Goal: Information Seeking & Learning: Learn about a topic

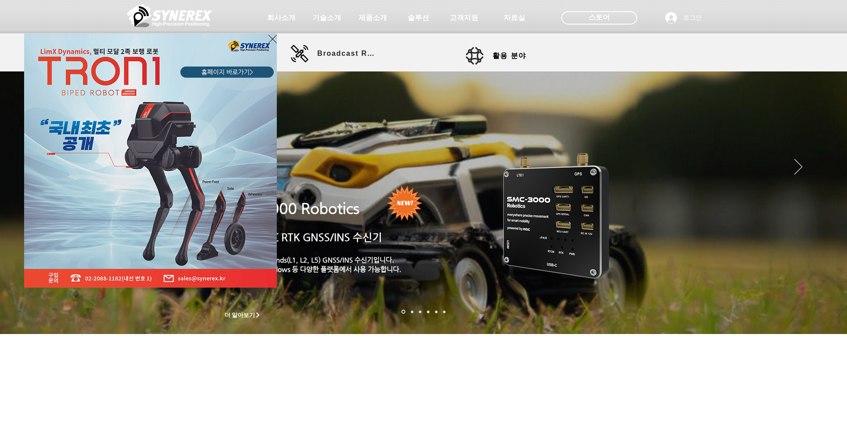
click at [272, 38] on icon "사이트로 돌아가기" at bounding box center [272, 39] width 8 height 8
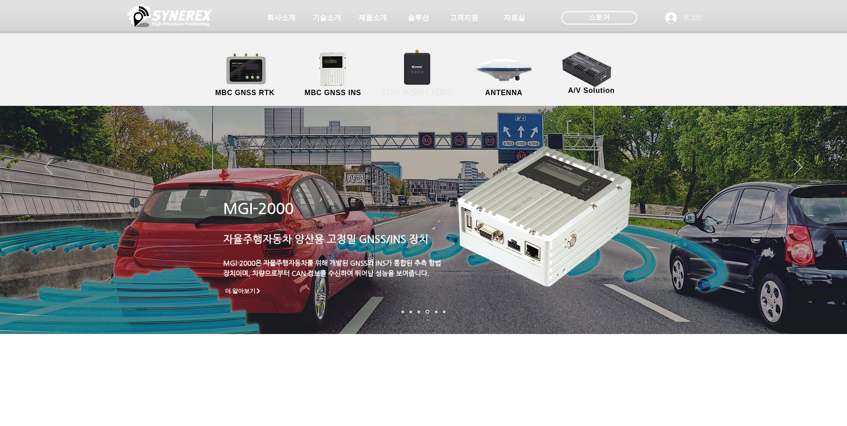
click at [414, 76] on link "MBC GNSS 측량/IoT" at bounding box center [418, 74] width 87 height 47
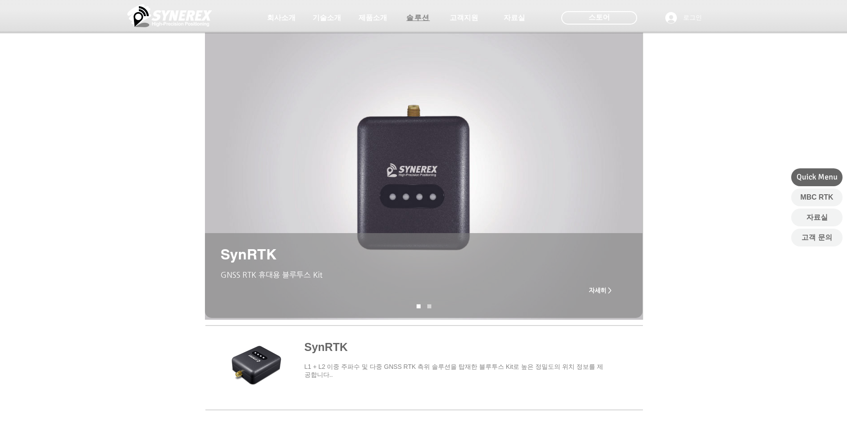
click at [417, 21] on span "솔루션" at bounding box center [418, 17] width 24 height 9
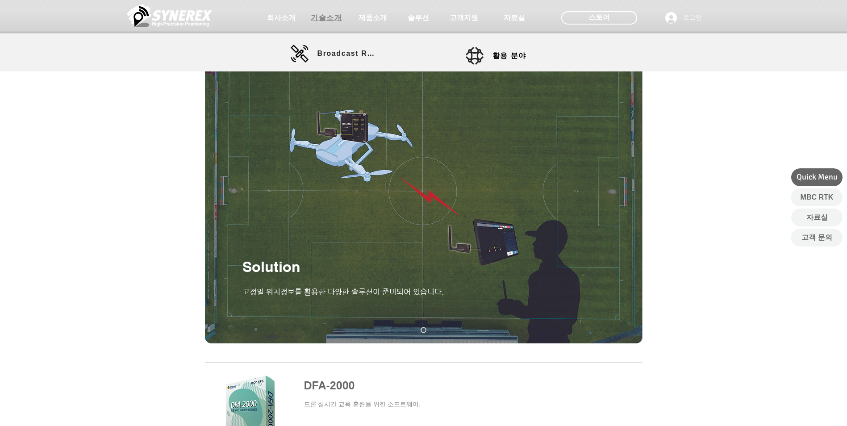
click at [321, 22] on span "기술소개" at bounding box center [326, 17] width 31 height 9
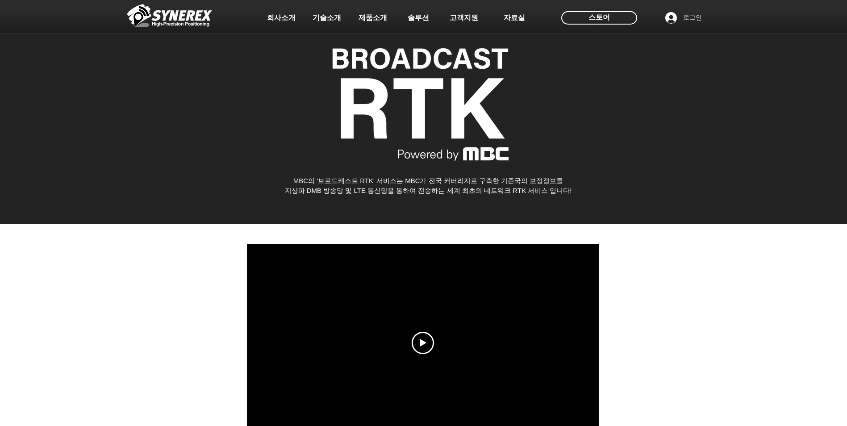
click at [591, 166] on div "main content" at bounding box center [423, 109] width 847 height 230
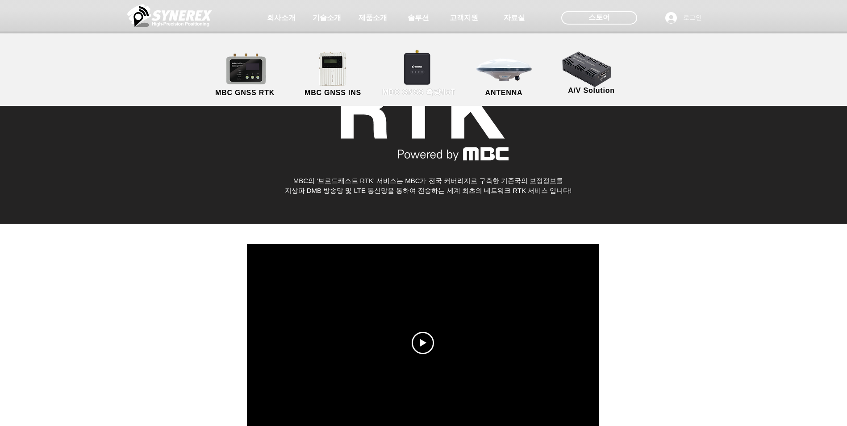
click at [402, 95] on span "MBC GNSS 측량/IoT" at bounding box center [418, 92] width 73 height 9
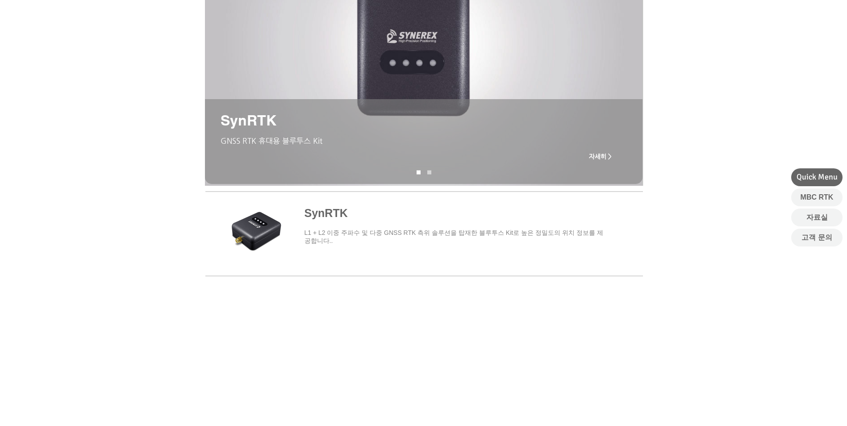
scroll to position [402, 0]
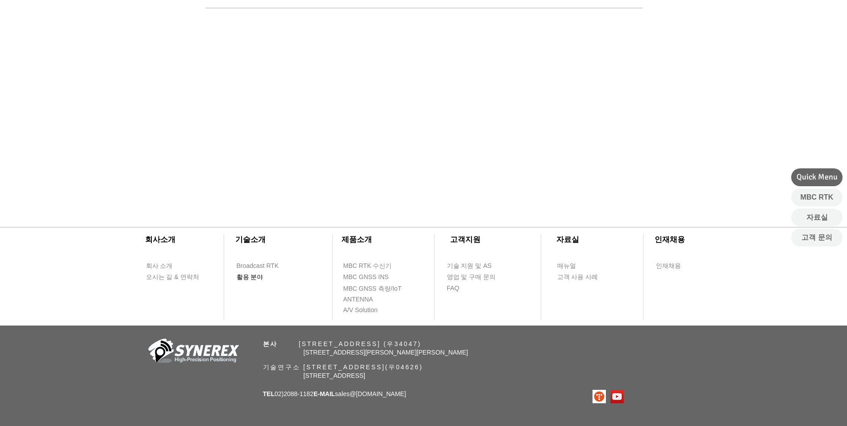
click at [256, 278] on span "활용 분야" at bounding box center [250, 277] width 27 height 9
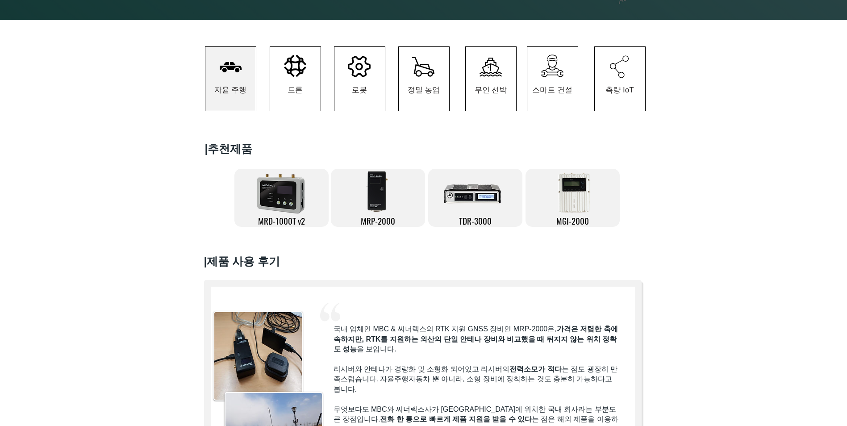
scroll to position [178, 0]
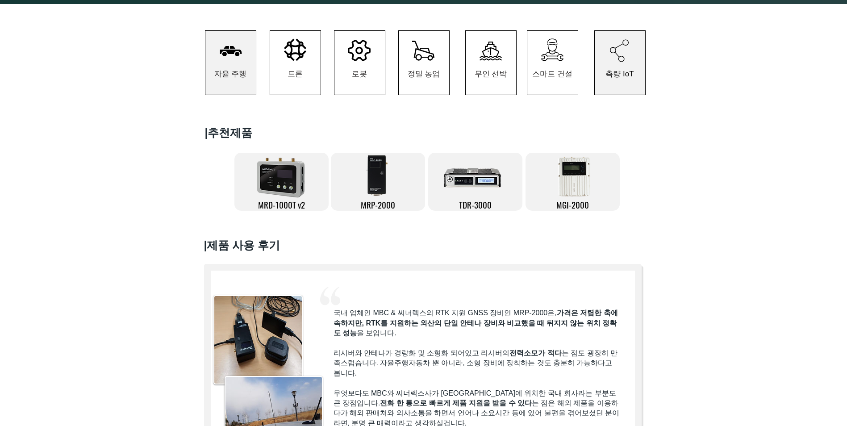
click at [621, 83] on span "측량 IoT" at bounding box center [620, 74] width 50 height 42
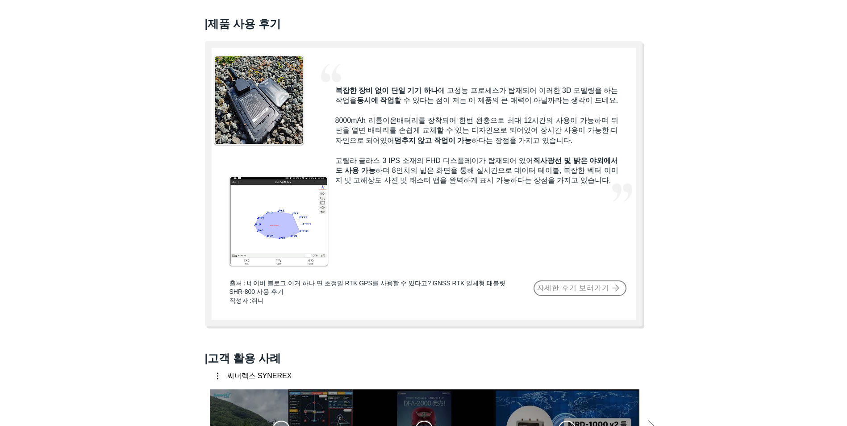
scroll to position [402, 0]
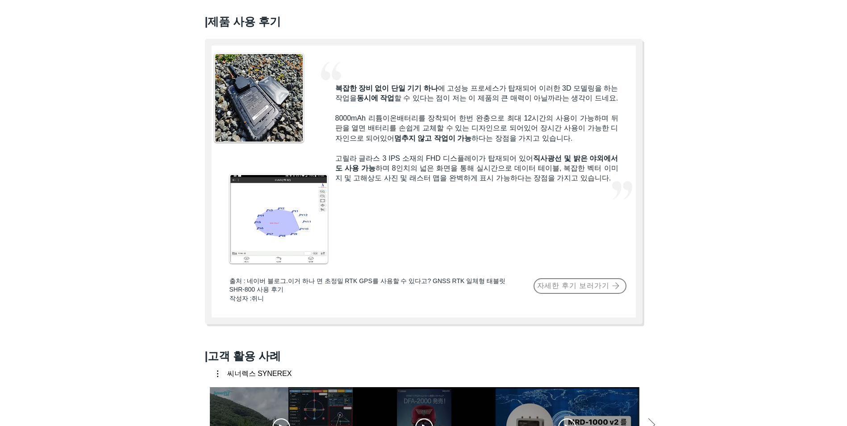
click at [524, 250] on div at bounding box center [423, 181] width 437 height 285
click at [445, 183] on p "고릴라 글라스 3 IPS 소재의 FHD 디스플레이가 탑재되어 있어 직사광선 및 밝은 야외에서도 사용 가능 하며 8인치의 넓은 화면을 통해 실시…" at bounding box center [476, 169] width 283 height 30
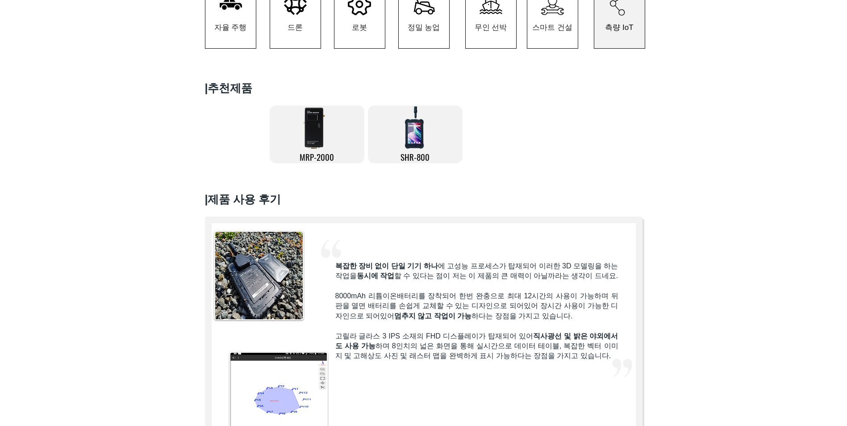
scroll to position [223, 0]
click at [310, 163] on span "MRP-2000" at bounding box center [317, 157] width 34 height 12
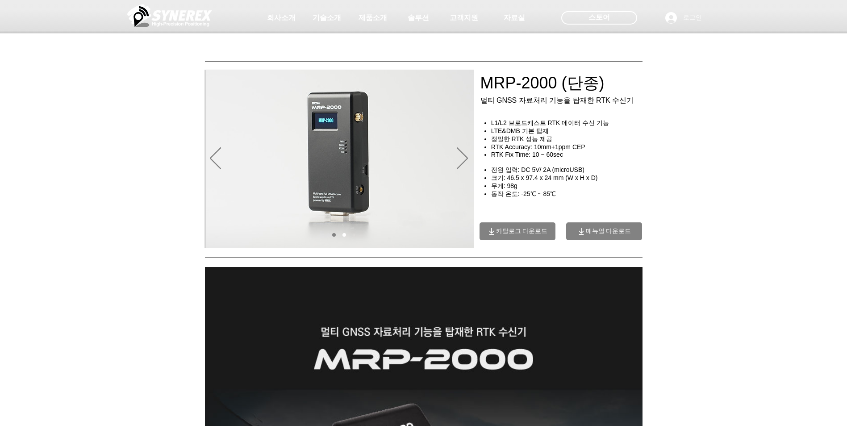
click at [676, 172] on div "main content" at bounding box center [423, 193] width 847 height 112
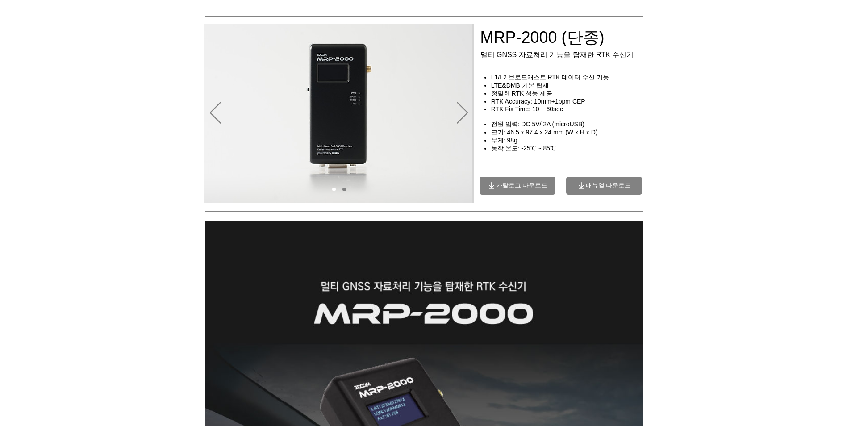
scroll to position [45, 0]
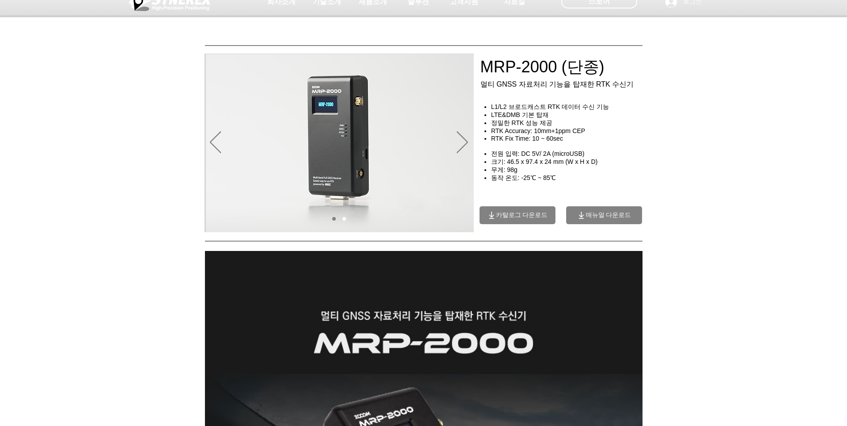
scroll to position [0, 0]
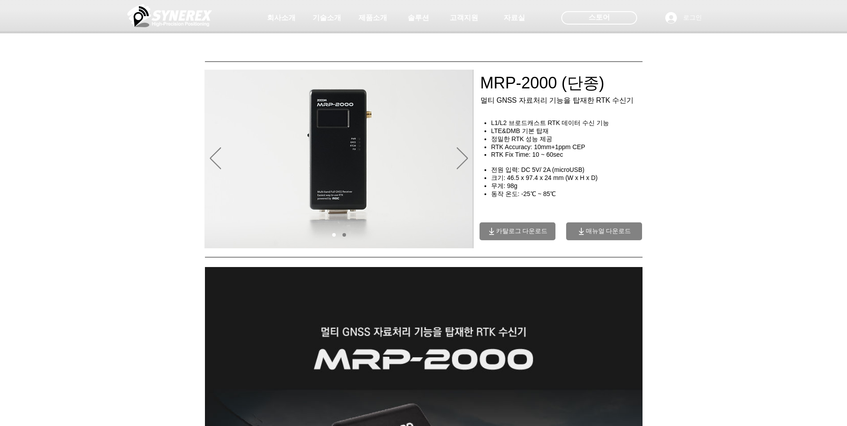
click at [599, 239] on span "매뉴얼 다운로드" at bounding box center [604, 231] width 76 height 18
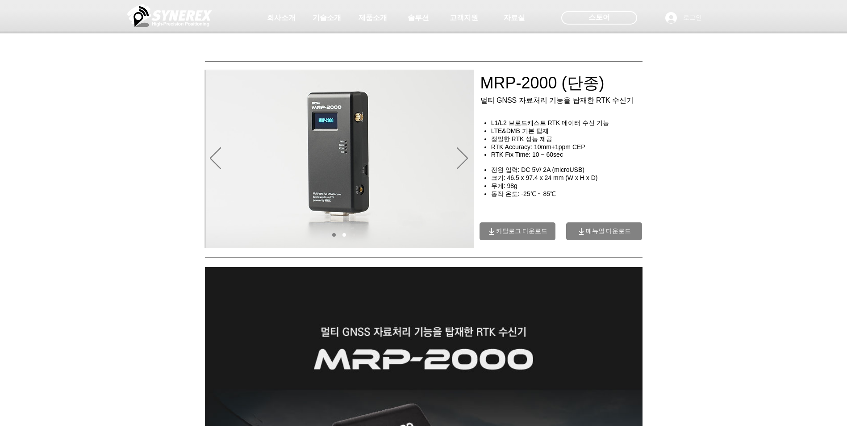
click at [689, 165] on div "main content" at bounding box center [423, 193] width 847 height 112
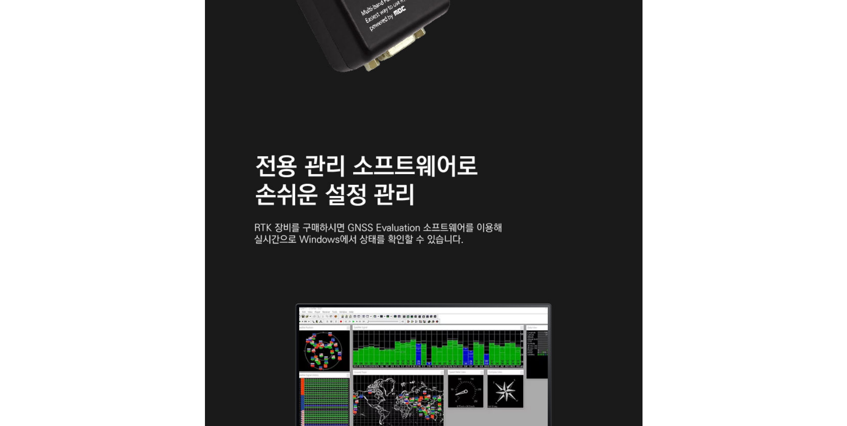
scroll to position [2321, 0]
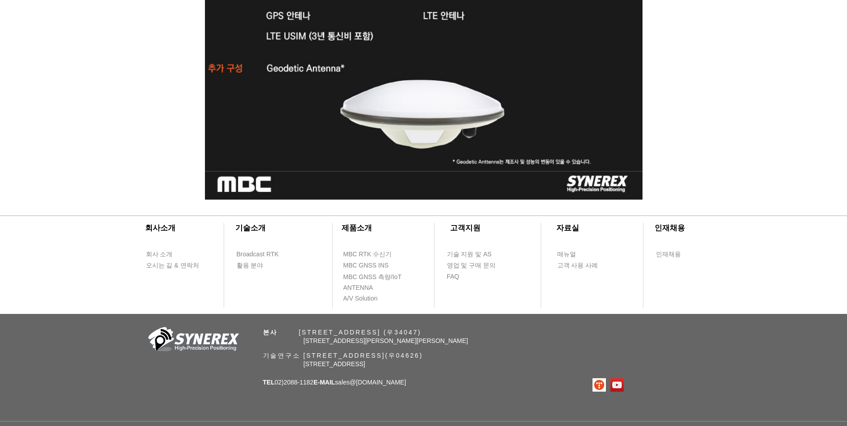
scroll to position [2973, 0]
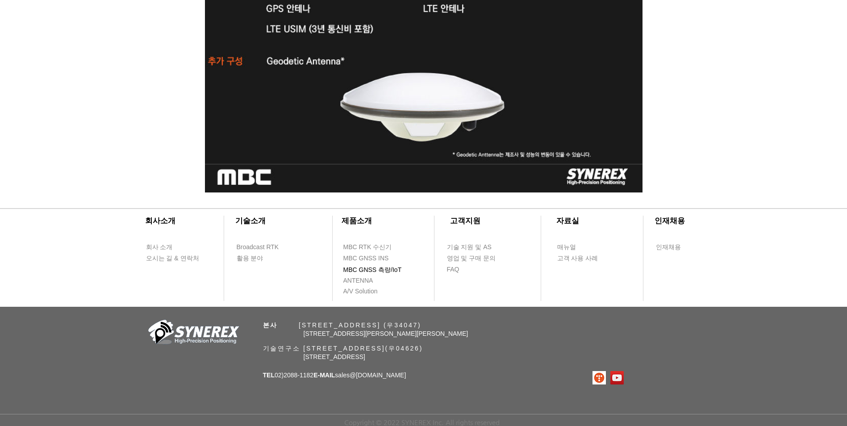
click at [387, 270] on span "MBC GNSS 측량/IoT" at bounding box center [372, 270] width 58 height 9
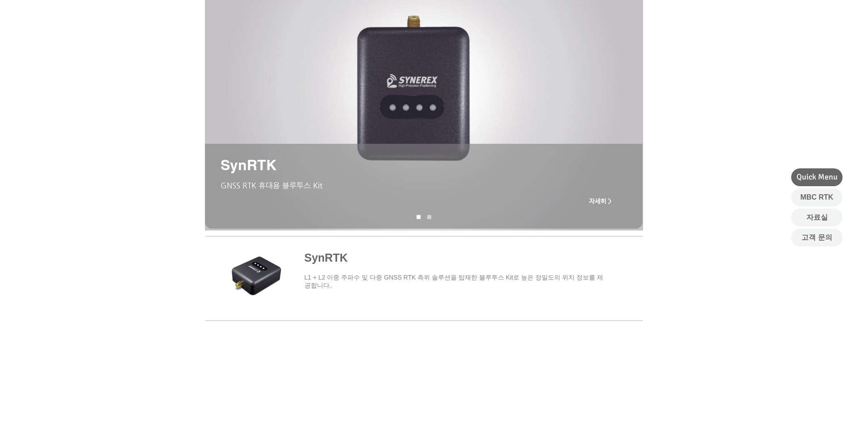
scroll to position [134, 0]
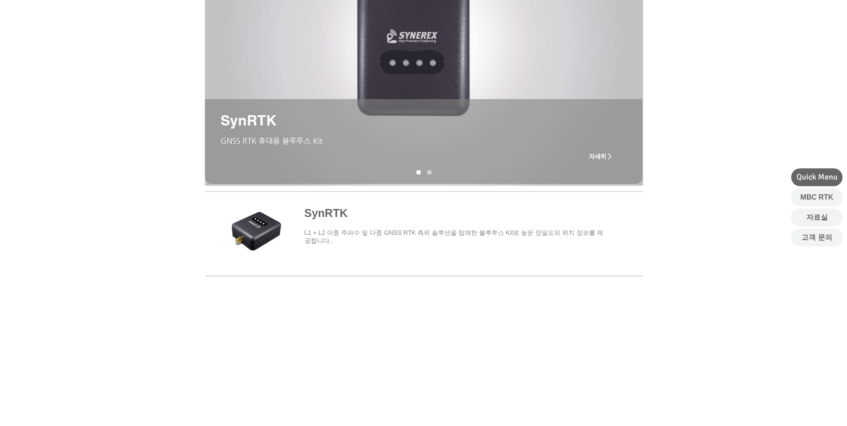
click at [600, 156] on span "자세히 >" at bounding box center [600, 156] width 23 height 7
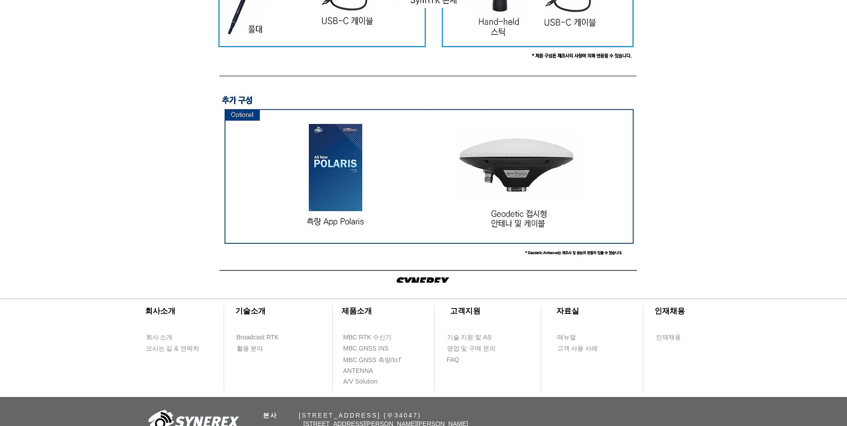
scroll to position [2544, 0]
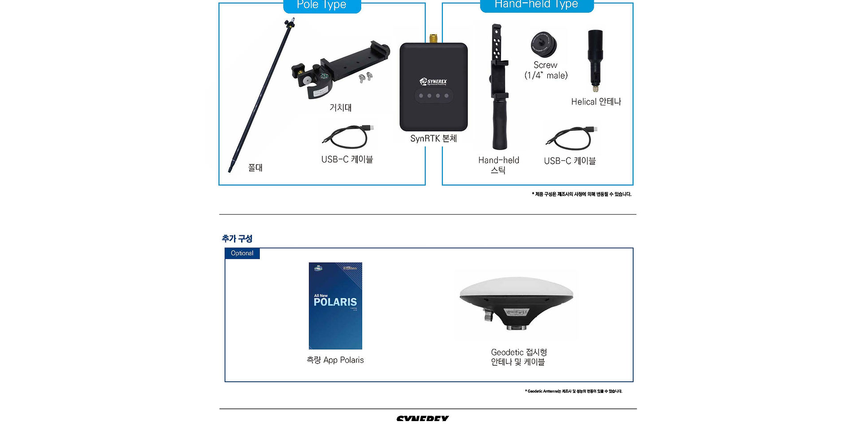
scroll to position [2410, 0]
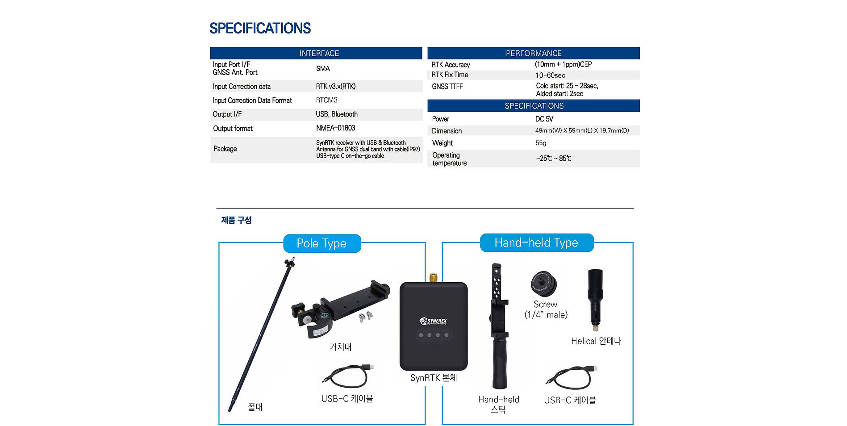
scroll to position [2187, 0]
